Goal: Task Accomplishment & Management: Use online tool/utility

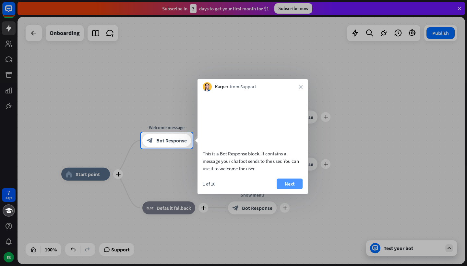
click at [288, 189] on button "Next" at bounding box center [289, 183] width 26 height 10
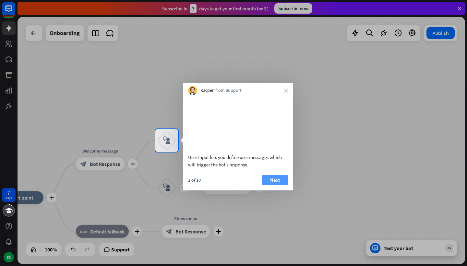
click at [281, 185] on button "Next" at bounding box center [275, 180] width 26 height 10
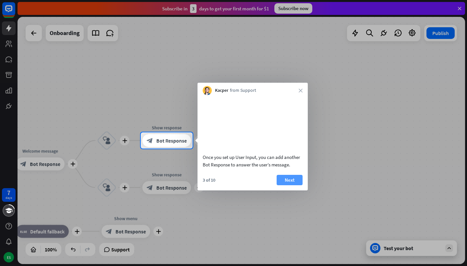
click at [285, 185] on button "Next" at bounding box center [289, 180] width 26 height 10
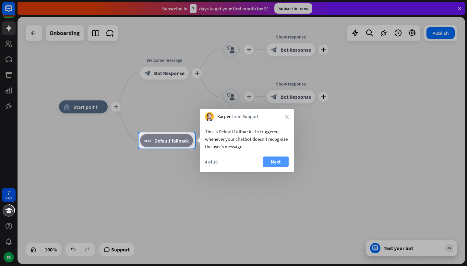
click at [275, 162] on button "Next" at bounding box center [275, 162] width 26 height 10
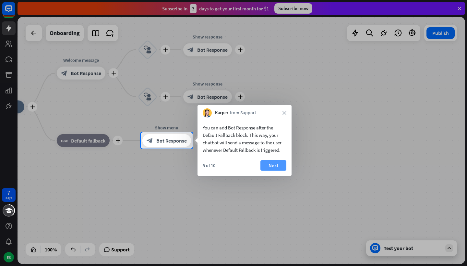
click at [275, 163] on button "Next" at bounding box center [273, 165] width 26 height 10
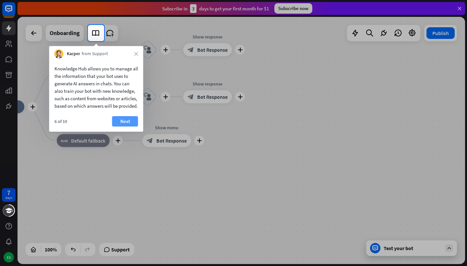
click at [127, 126] on button "Next" at bounding box center [125, 121] width 26 height 10
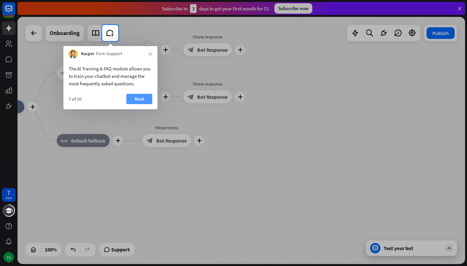
click at [140, 101] on button "Next" at bounding box center [139, 99] width 26 height 10
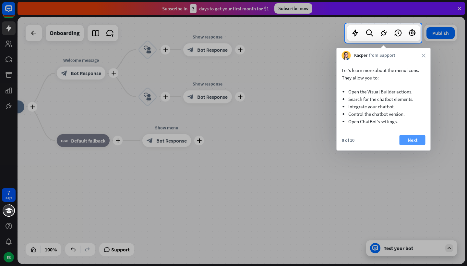
click at [416, 141] on button "Next" at bounding box center [412, 140] width 26 height 10
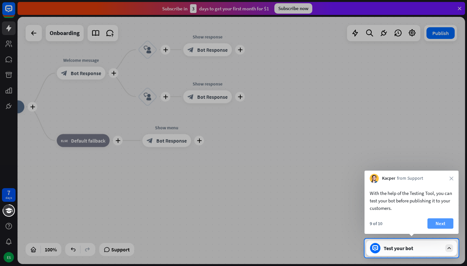
click at [441, 220] on button "Next" at bounding box center [440, 223] width 26 height 10
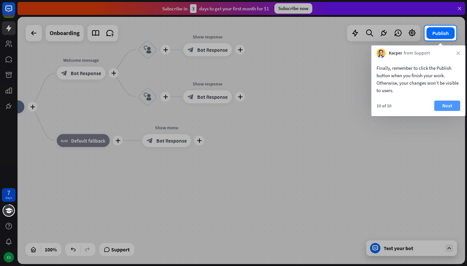
click at [451, 108] on button "Next" at bounding box center [447, 105] width 26 height 10
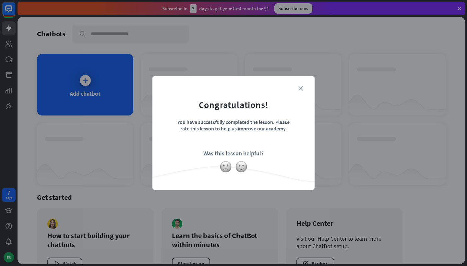
click at [300, 89] on icon "close" at bounding box center [300, 88] width 5 height 5
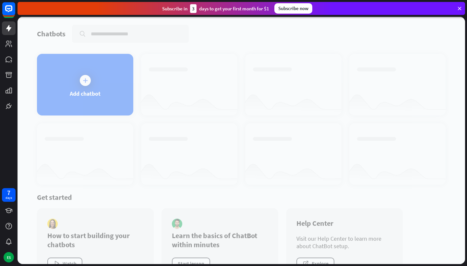
click at [97, 93] on div at bounding box center [240, 140] width 447 height 247
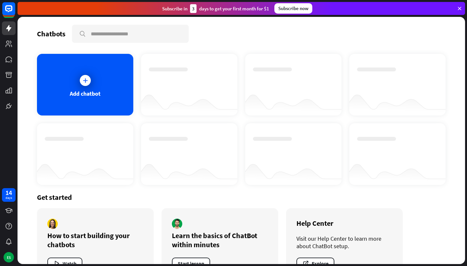
click at [97, 93] on div "Add chatbot" at bounding box center [85, 93] width 31 height 7
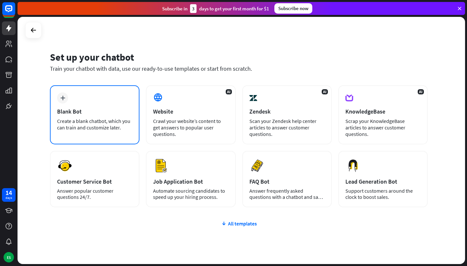
click at [95, 113] on div "Blank Bot" at bounding box center [94, 111] width 75 height 7
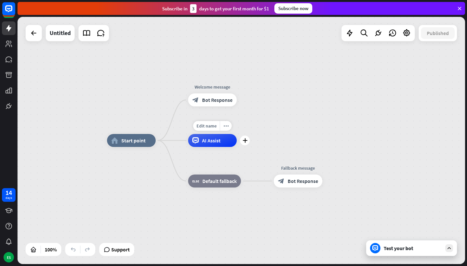
click at [214, 141] on span "AI Assist" at bounding box center [211, 140] width 18 height 6
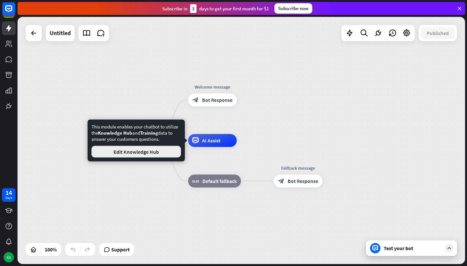
click at [157, 152] on button "Edit Knowledge Hub" at bounding box center [135, 152] width 89 height 12
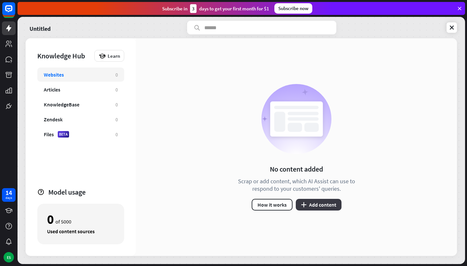
click at [313, 203] on button "plus Add content" at bounding box center [319, 205] width 46 height 12
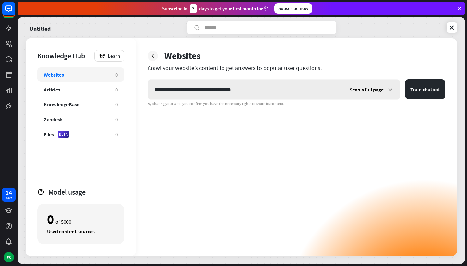
type input "**********"
click at [389, 88] on icon at bounding box center [390, 89] width 6 height 6
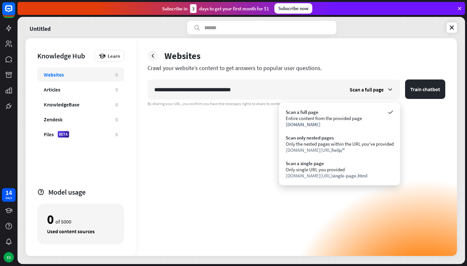
click at [423, 130] on div "**********" at bounding box center [295, 167] width 297 height 176
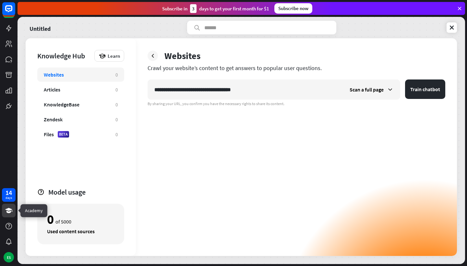
click at [7, 212] on icon at bounding box center [8, 210] width 7 height 5
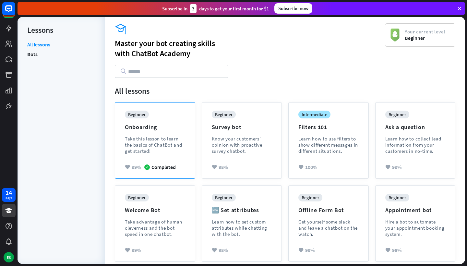
click at [181, 147] on div "Take this lesson to learn the basics of ChatBot and get started!" at bounding box center [155, 144] width 60 height 18
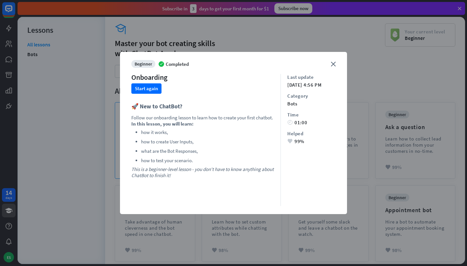
click at [181, 147] on li "what are the Bot Responses," at bounding box center [207, 151] width 133 height 8
click at [333, 62] on icon "close" at bounding box center [333, 64] width 5 height 5
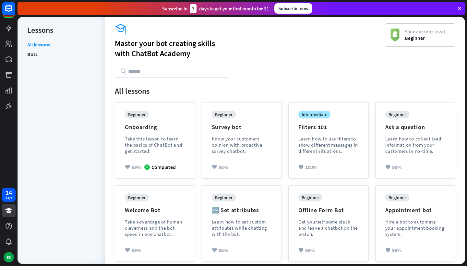
click at [173, 63] on div "academy Master your bot creating skills with [GEOGRAPHIC_DATA]" at bounding box center [250, 50] width 270 height 54
